Goal: Task Accomplishment & Management: Use online tool/utility

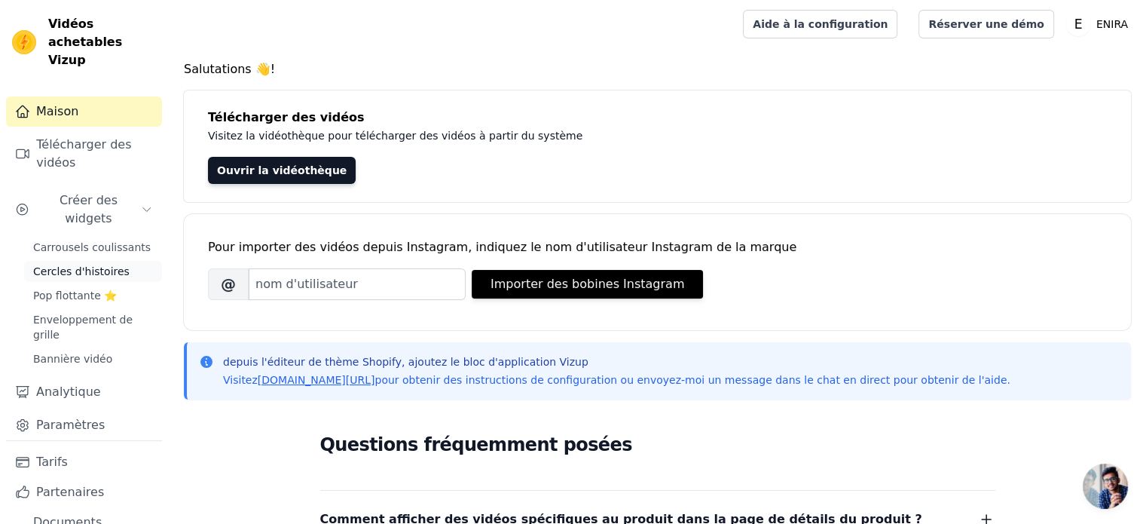
click at [94, 265] on font "Cercles d'histoires" at bounding box center [81, 271] width 96 height 12
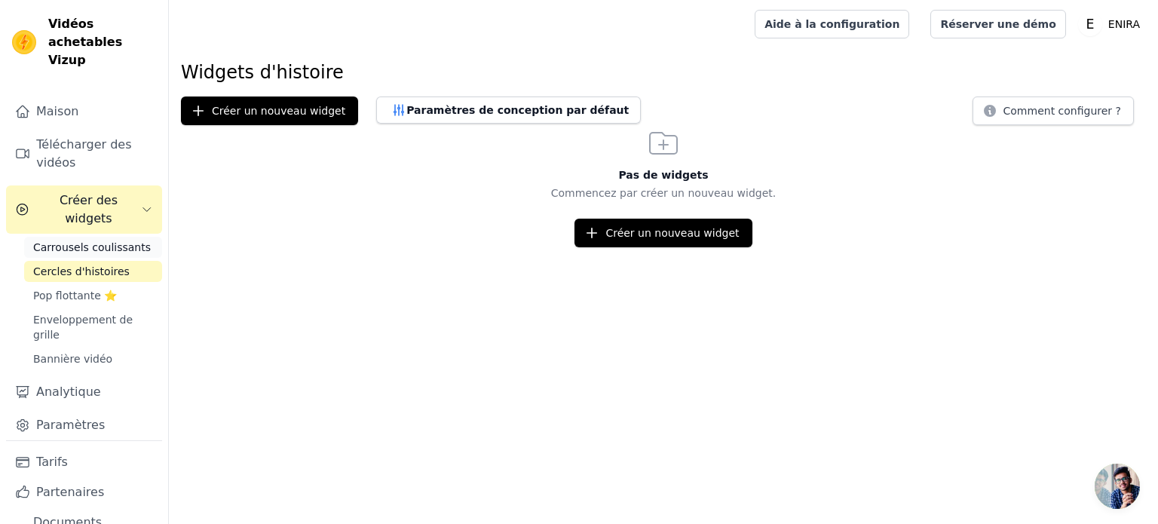
click at [90, 241] on font "Carrousels coulissants" at bounding box center [92, 247] width 118 height 12
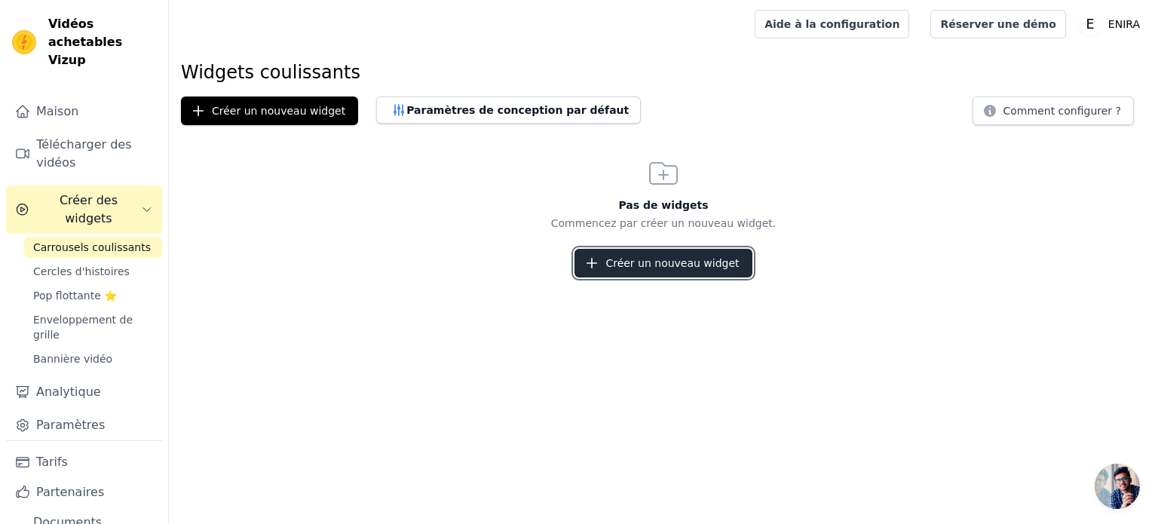
click at [653, 262] on font "Créer un nouveau widget" at bounding box center [671, 263] width 133 height 12
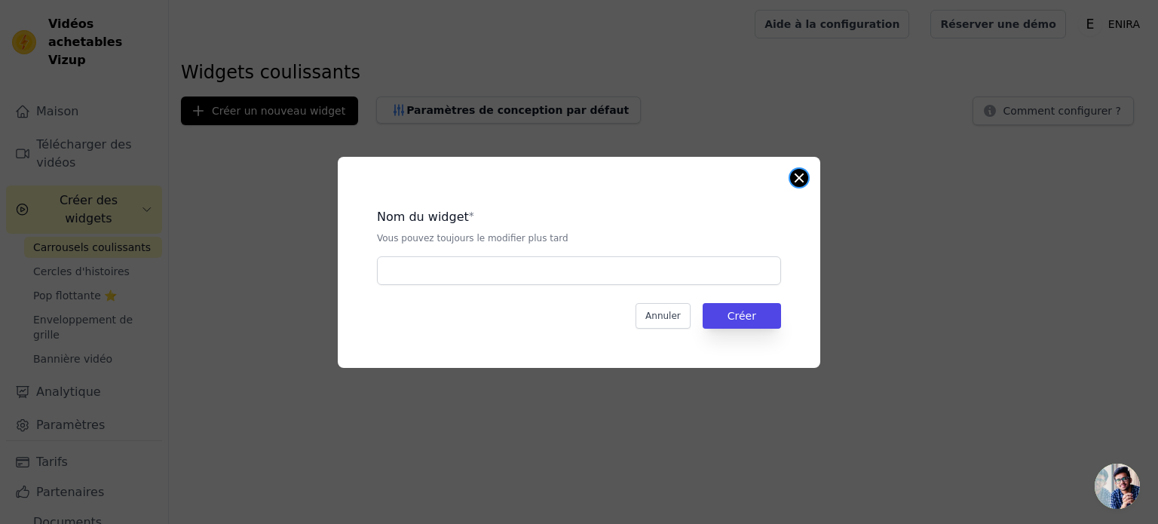
click at [797, 169] on button "Fermer la fenêtre modale" at bounding box center [799, 178] width 18 height 18
